Goal: Transaction & Acquisition: Purchase product/service

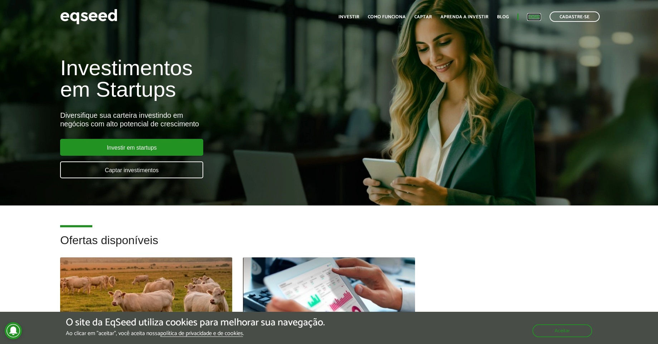
click at [535, 19] on link "Login" at bounding box center [534, 17] width 14 height 5
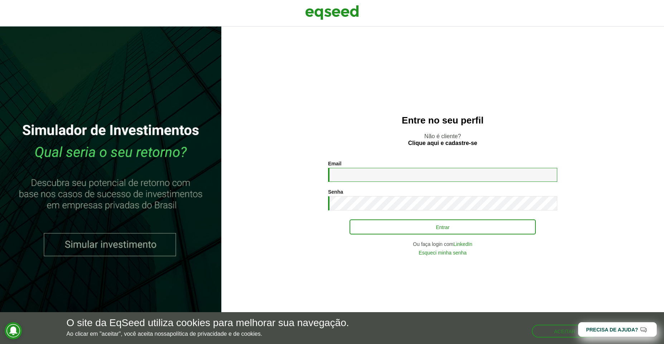
type input "**********"
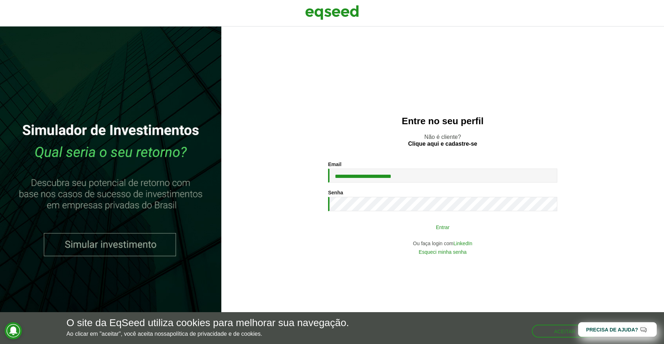
click at [453, 232] on button "Entrar" at bounding box center [442, 227] width 186 height 14
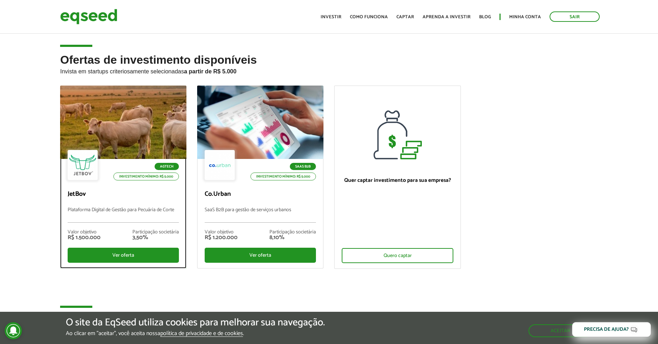
click at [154, 90] on div at bounding box center [124, 122] width 152 height 88
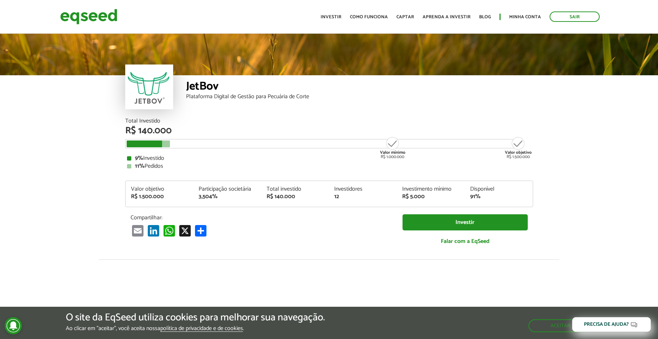
drag, startPoint x: 169, startPoint y: 167, endPoint x: 175, endPoint y: 166, distance: 6.1
click at [169, 166] on div "11% Pedidos" at bounding box center [329, 166] width 405 height 6
drag, startPoint x: 390, startPoint y: 153, endPoint x: 457, endPoint y: 154, distance: 67.0
click at [428, 154] on div "Total Investido R$ 140.000 Valor mínimo R$ 1.000.000 Valor objetivo R$ 1.500.00…" at bounding box center [329, 143] width 408 height 51
click at [570, 154] on article "JetBov Plataforma Digital de Gestão para Pecuária de Corte Total Investido R$ 1…" at bounding box center [329, 267] width 658 height 471
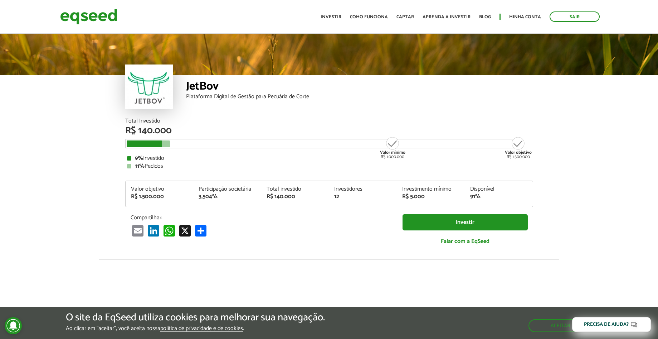
drag, startPoint x: 522, startPoint y: 165, endPoint x: 528, endPoint y: 159, distance: 8.4
click at [522, 164] on div "11% Pedidos" at bounding box center [329, 166] width 405 height 6
drag, startPoint x: 534, startPoint y: 157, endPoint x: 127, endPoint y: 149, distance: 406.9
click at [127, 149] on div "Total Investido R$ 140.000 Valor mínimo R$ 1.000.000 Valor objetivo R$ 1.500.00…" at bounding box center [329, 188] width 419 height 141
click at [161, 160] on div "9% Investido" at bounding box center [329, 158] width 405 height 6
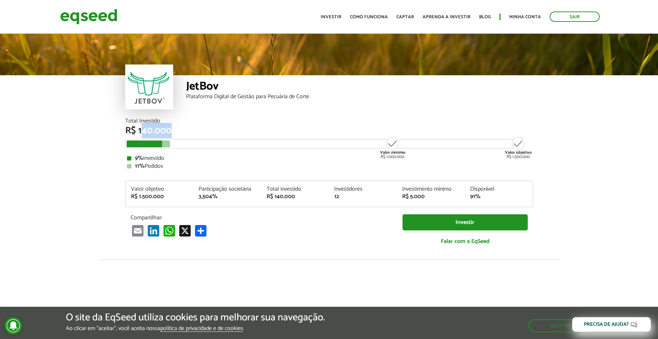
drag, startPoint x: 151, startPoint y: 131, endPoint x: 172, endPoint y: 131, distance: 20.8
click at [172, 131] on div "R$ 140.000" at bounding box center [329, 130] width 408 height 9
click at [168, 131] on div "R$ 140.000" at bounding box center [329, 130] width 408 height 9
drag, startPoint x: 139, startPoint y: 127, endPoint x: 157, endPoint y: 124, distance: 18.8
click at [157, 126] on div "R$ 140.000" at bounding box center [329, 130] width 408 height 9
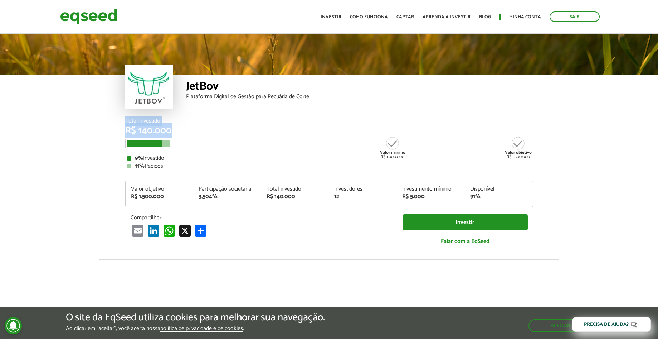
drag, startPoint x: 119, startPoint y: 118, endPoint x: 181, endPoint y: 131, distance: 63.3
click at [181, 131] on article "JetBov Plataforma Digital de Gestão para Pecuária de Corte Total Investido R$ 1…" at bounding box center [329, 267] width 658 height 471
drag, startPoint x: 175, startPoint y: 142, endPoint x: 168, endPoint y: 156, distance: 15.9
click at [171, 144] on div "Valor mínimo R$ 1.000.000 Valor objetivo R$ 1.500.000" at bounding box center [323, 143] width 397 height 9
drag, startPoint x: 164, startPoint y: 181, endPoint x: 111, endPoint y: 152, distance: 59.8
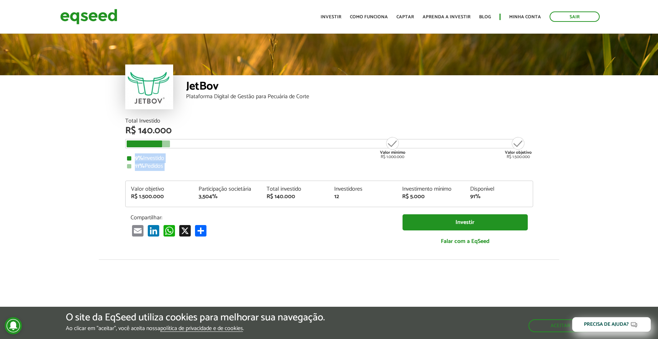
click at [111, 152] on article "JetBov Plataforma Digital de Gestão para Pecuária de Corte Total Investido R$ 1…" at bounding box center [329, 267] width 658 height 471
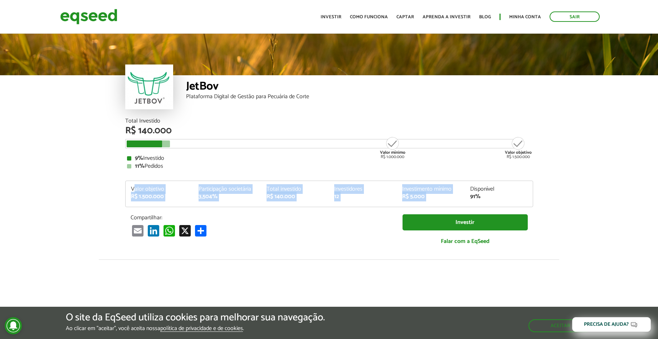
drag, startPoint x: 140, startPoint y: 188, endPoint x: 554, endPoint y: 189, distance: 413.6
click at [568, 185] on article "JetBov Plataforma Digital de Gestão para Pecuária de Corte Total Investido R$ 1…" at bounding box center [329, 267] width 658 height 471
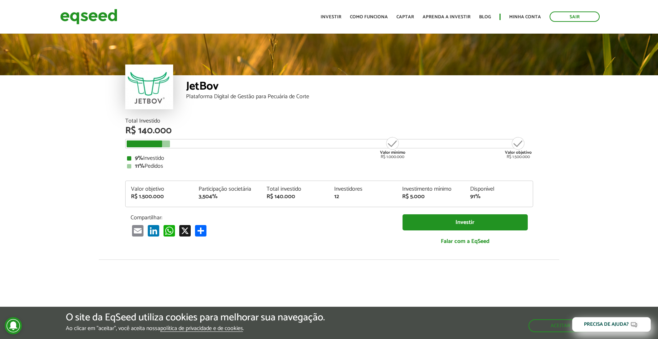
click at [546, 188] on article "JetBov Plataforma Digital de Gestão para Pecuária de Corte Total Investido R$ 1…" at bounding box center [329, 267] width 658 height 471
drag, startPoint x: 493, startPoint y: 201, endPoint x: 363, endPoint y: 181, distance: 131.8
click at [431, 180] on div "Total Investido R$ 140.000 Valor mínimo R$ 1.000.000 Valor objetivo R$ 1.500.00…" at bounding box center [329, 185] width 408 height 134
click at [256, 195] on div "Participação societária 3,504%" at bounding box center [227, 192] width 68 height 13
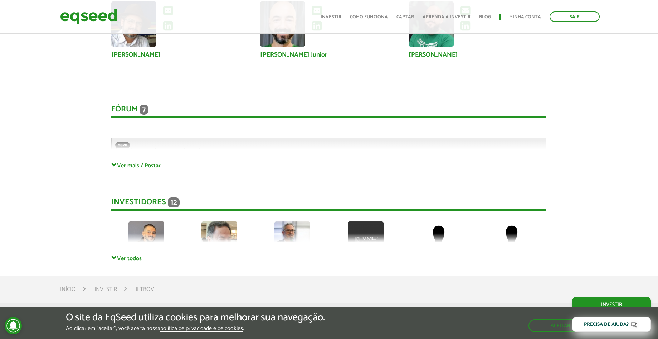
scroll to position [2019, 0]
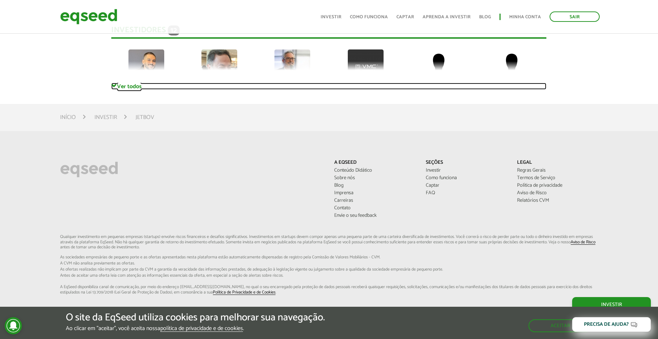
click at [140, 83] on link "Ver todos" at bounding box center [328, 86] width 435 height 7
